Goal: Task Accomplishment & Management: Manage account settings

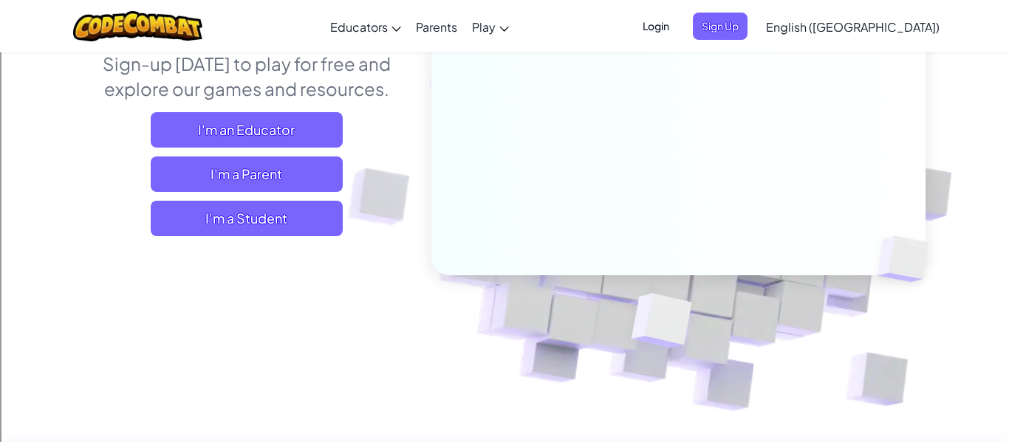
scroll to position [207, 0]
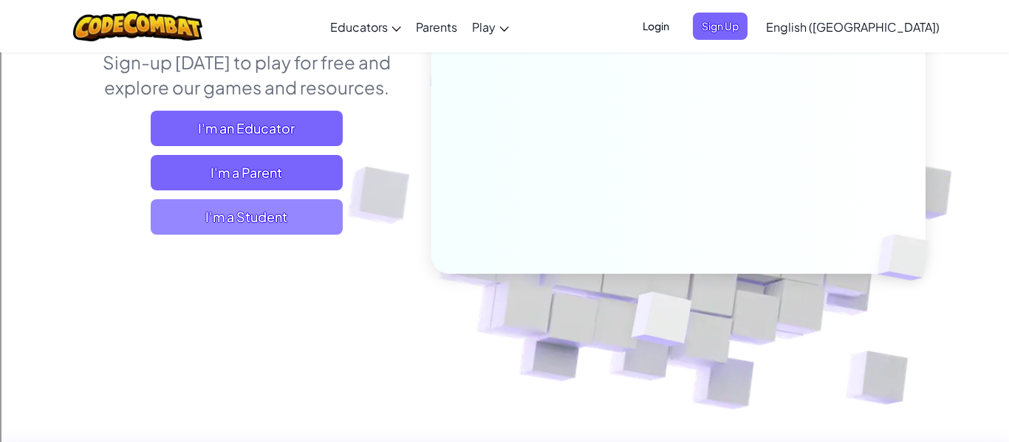
click at [220, 219] on span "I'm a Student" at bounding box center [247, 216] width 192 height 35
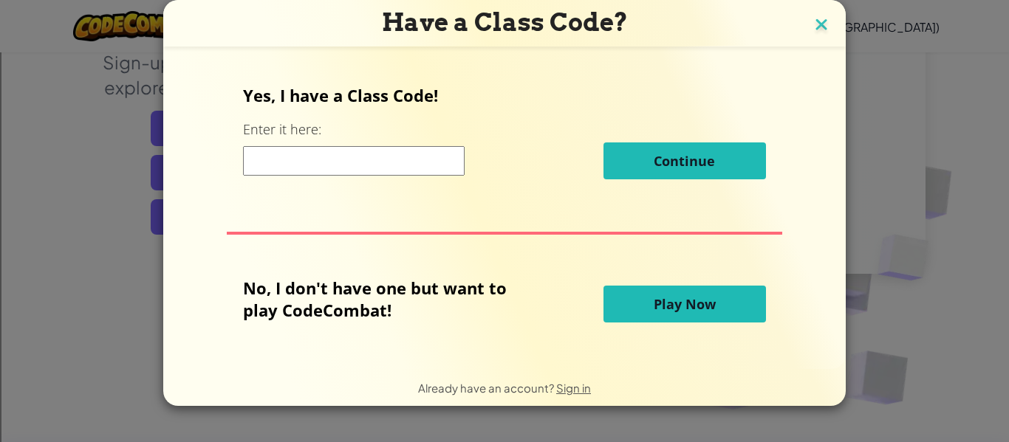
click at [821, 26] on img at bounding box center [821, 26] width 19 height 22
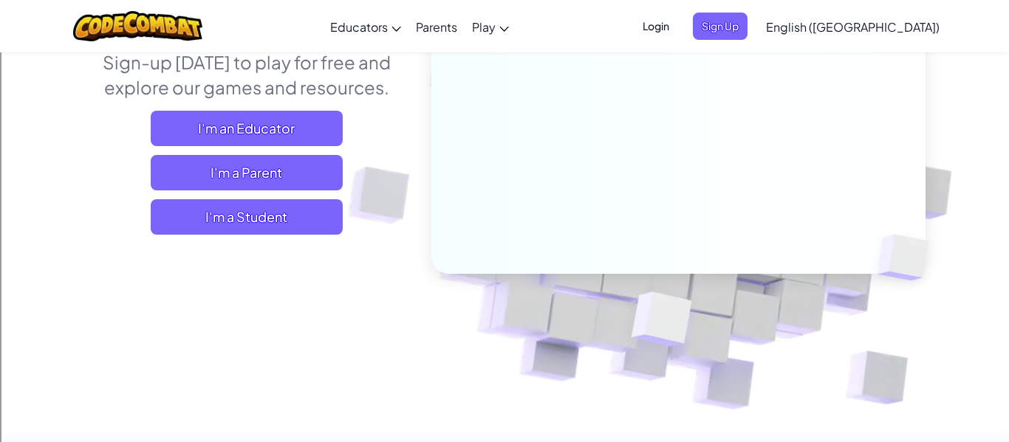
scroll to position [0, 0]
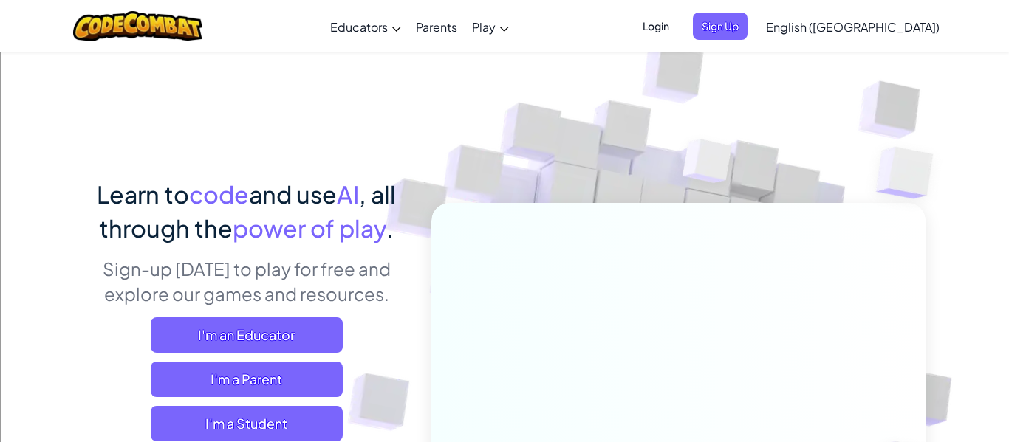
click at [678, 37] on span "Login" at bounding box center [656, 26] width 44 height 27
